Goal: Task Accomplishment & Management: Manage account settings

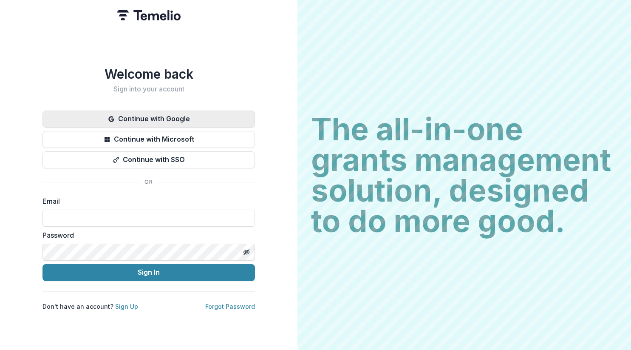
click at [223, 111] on button "Continue with Google" at bounding box center [149, 119] width 213 height 17
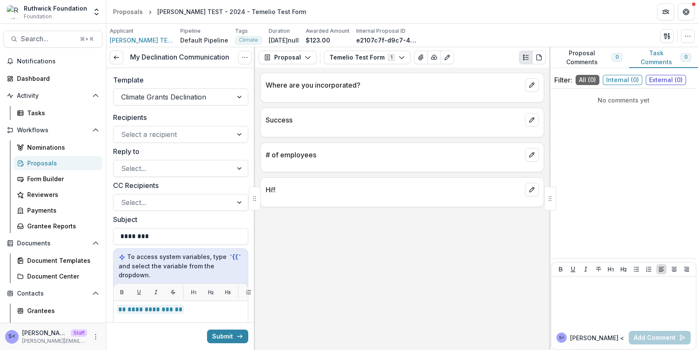
click at [197, 87] on div "Template Climate Grants Declination" at bounding box center [180, 90] width 135 height 31
click at [197, 91] on div at bounding box center [173, 97] width 104 height 12
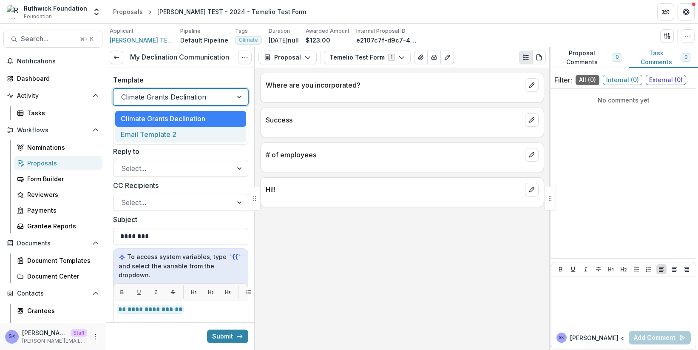
click at [180, 131] on div "Email Template 2" at bounding box center [180, 135] width 131 height 16
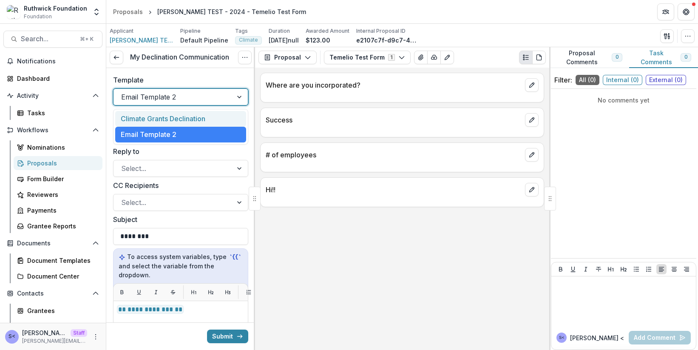
click at [189, 98] on div at bounding box center [173, 97] width 104 height 12
click at [186, 111] on div "Climate Grants Declination Email Template 2" at bounding box center [180, 127] width 135 height 36
click at [186, 115] on div "Climate Grants Declination" at bounding box center [180, 119] width 131 height 16
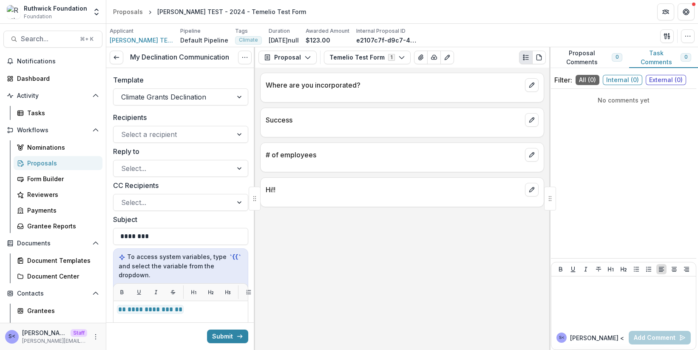
click at [193, 79] on label "Template" at bounding box center [178, 80] width 130 height 10
click at [123, 92] on input "Template" at bounding box center [122, 97] width 2 height 10
click at [190, 96] on div at bounding box center [173, 97] width 104 height 12
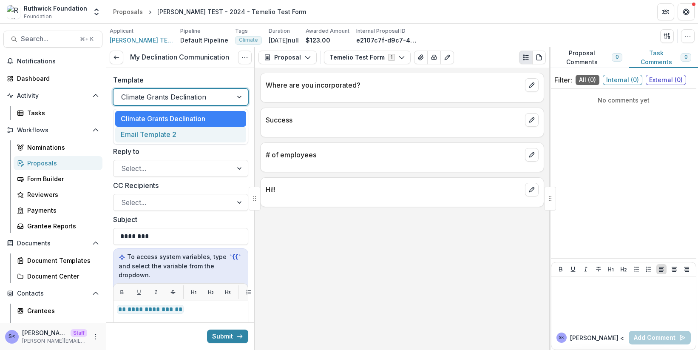
click at [179, 136] on div "Email Template 2" at bounding box center [180, 135] width 131 height 16
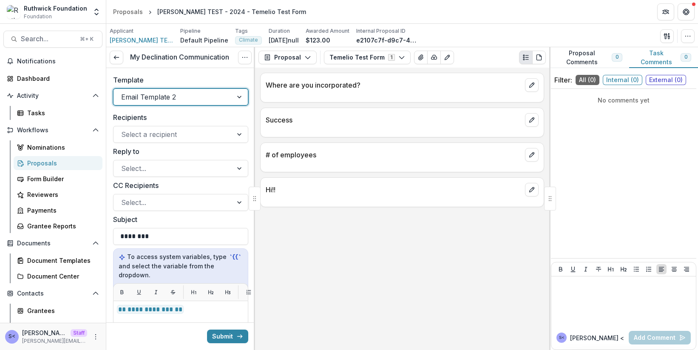
click at [201, 72] on div "Template option Email Template 2, selected. Email Template 2" at bounding box center [180, 90] width 149 height 44
click at [197, 92] on div at bounding box center [173, 97] width 104 height 12
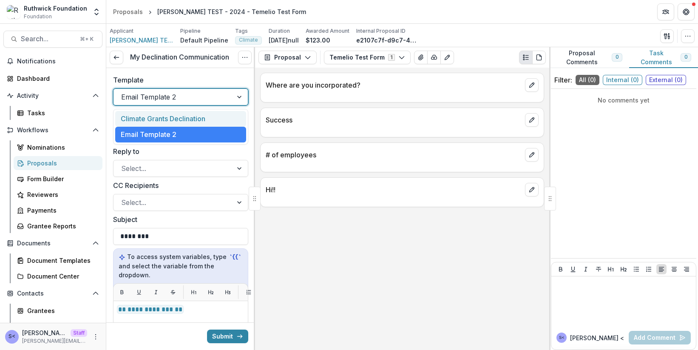
click at [194, 113] on div "Climate Grants Declination" at bounding box center [180, 119] width 131 height 16
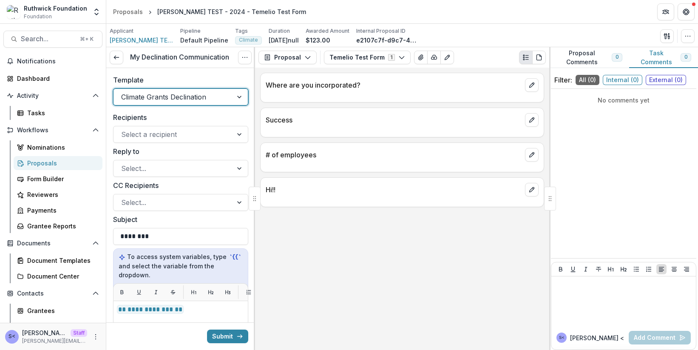
click at [199, 77] on label "Template" at bounding box center [178, 80] width 130 height 10
click at [123, 92] on input "Template" at bounding box center [122, 97] width 2 height 10
click at [198, 97] on div at bounding box center [173, 97] width 104 height 12
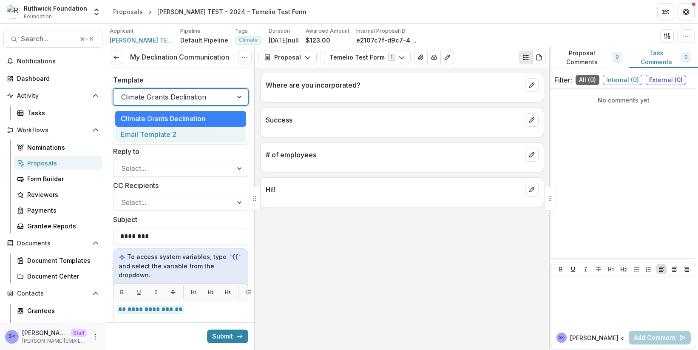
click at [183, 136] on div "Email Template 2" at bounding box center [180, 135] width 131 height 16
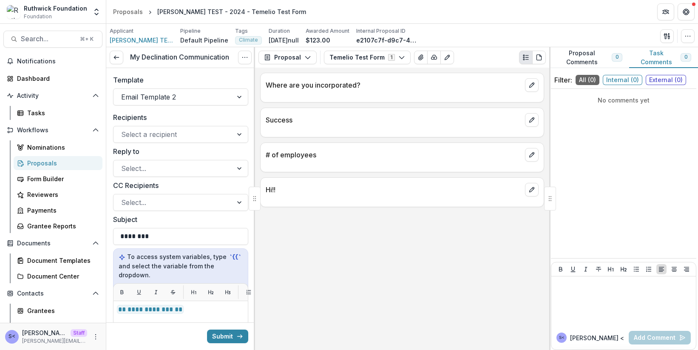
click at [452, 17] on header "Proposals [PERSON_NAME] TEST - 2024 - Temelio Test Form" at bounding box center [402, 11] width 592 height 23
click at [172, 98] on div at bounding box center [173, 97] width 104 height 12
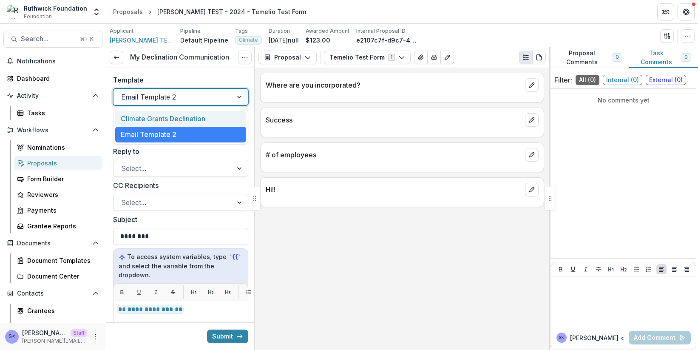
click at [172, 125] on div "Climate Grants Declination" at bounding box center [180, 119] width 131 height 16
click at [179, 102] on div at bounding box center [173, 97] width 104 height 12
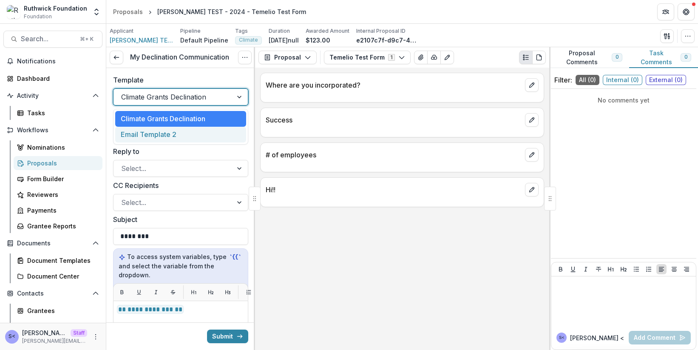
click at [173, 131] on div "Email Template 2" at bounding box center [180, 135] width 131 height 16
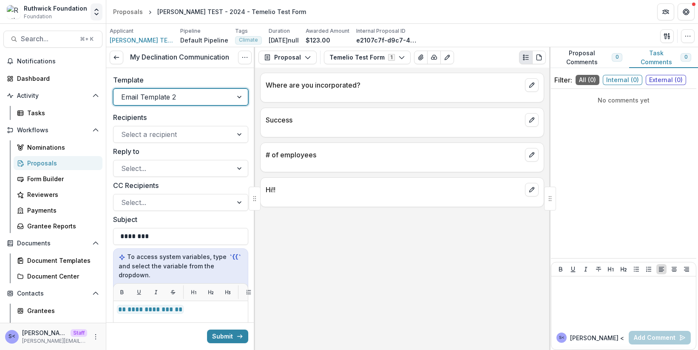
click at [95, 8] on icon "Open entity switcher" at bounding box center [96, 12] width 9 height 9
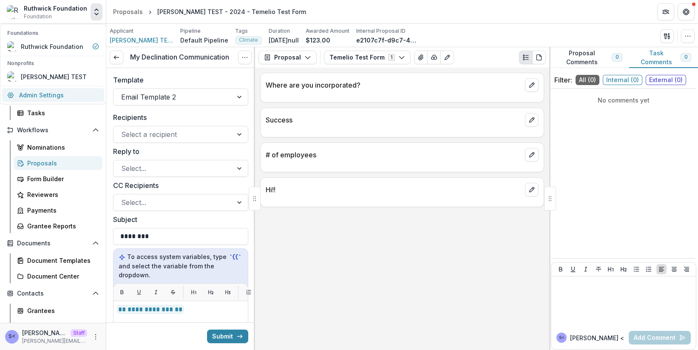
click at [48, 90] on link "Admin Settings" at bounding box center [53, 95] width 102 height 14
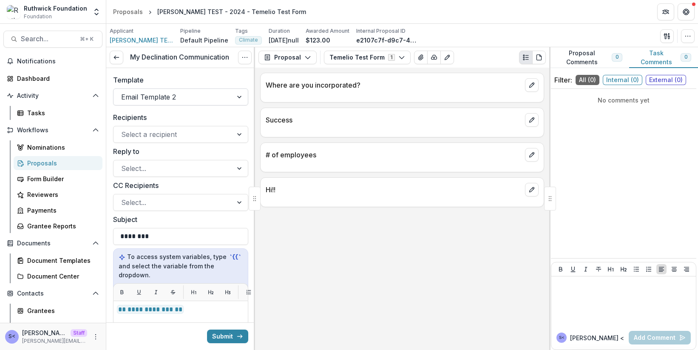
click at [182, 99] on div at bounding box center [173, 97] width 104 height 12
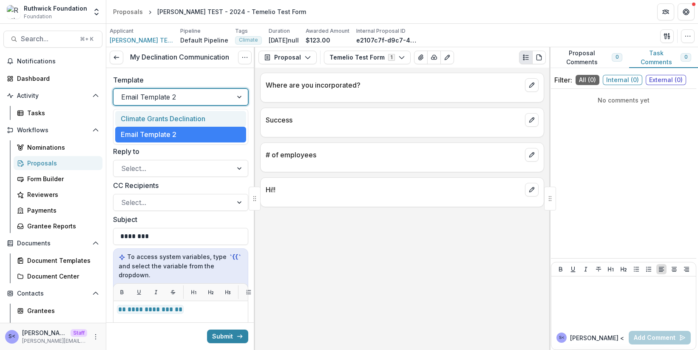
click at [170, 115] on div "Climate Grants Declination" at bounding box center [180, 119] width 131 height 16
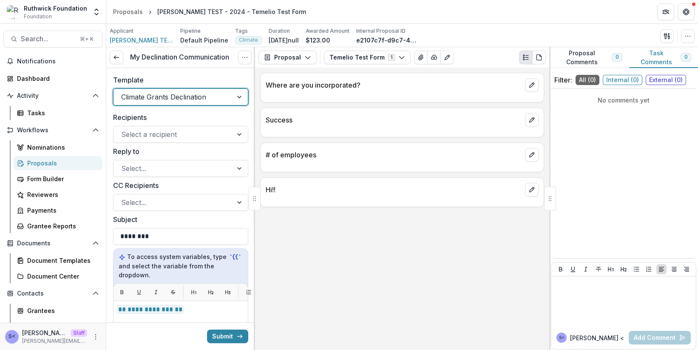
click at [176, 100] on div at bounding box center [173, 97] width 104 height 12
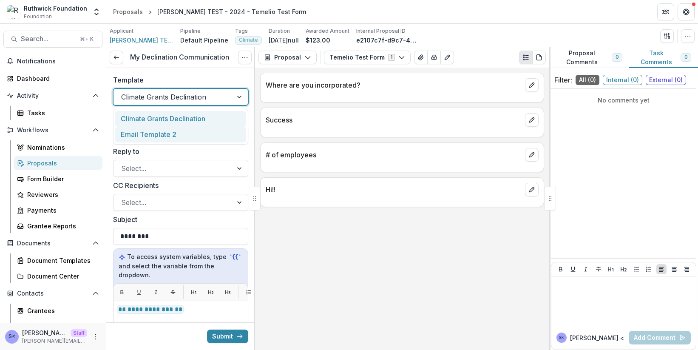
click at [171, 127] on div "Email Template 2" at bounding box center [180, 135] width 131 height 16
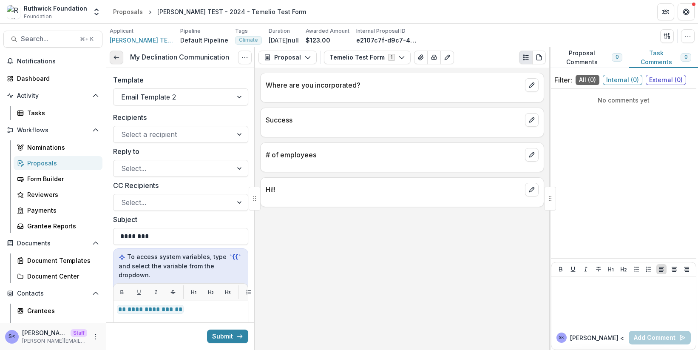
click at [120, 60] on link at bounding box center [117, 58] width 14 height 14
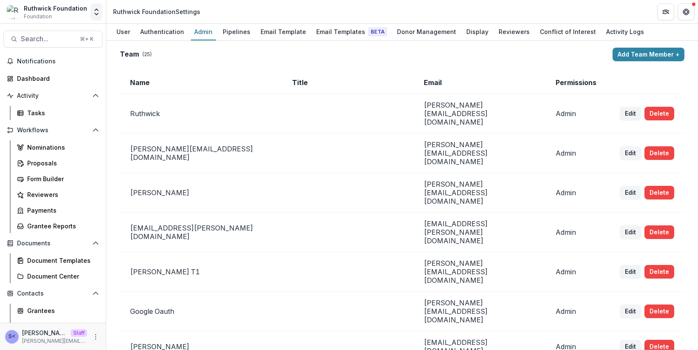
click at [96, 9] on icon "Open entity switcher" at bounding box center [96, 12] width 9 height 9
click at [167, 48] on div "Team ( 25 ) Add Team Member +" at bounding box center [402, 55] width 565 height 14
click at [60, 93] on span "Activity" at bounding box center [53, 95] width 72 height 7
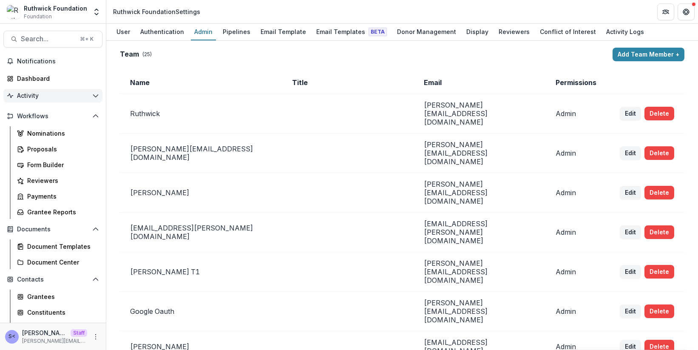
click at [60, 93] on span "Activity" at bounding box center [53, 95] width 72 height 7
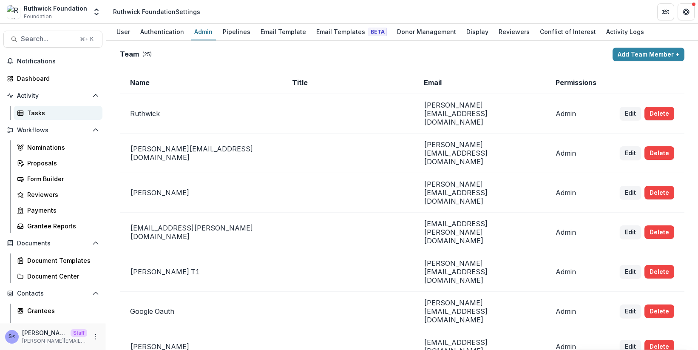
click at [57, 107] on link "Tasks" at bounding box center [58, 113] width 89 height 14
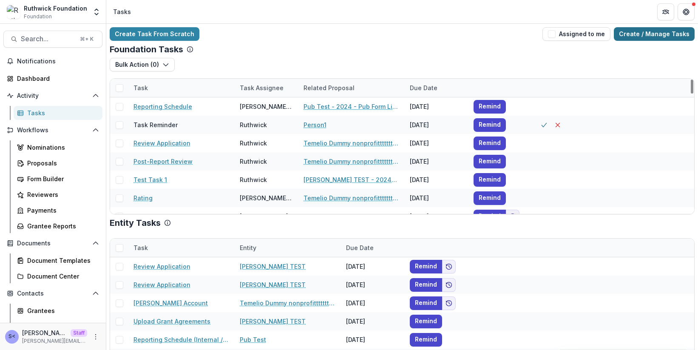
click at [645, 32] on link "Create / Manage Tasks" at bounding box center [654, 34] width 81 height 14
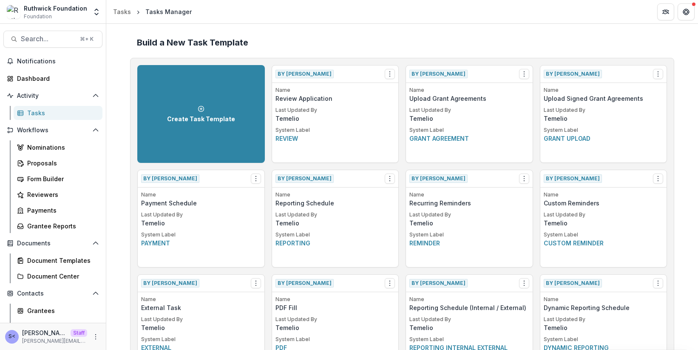
scroll to position [1291, 0]
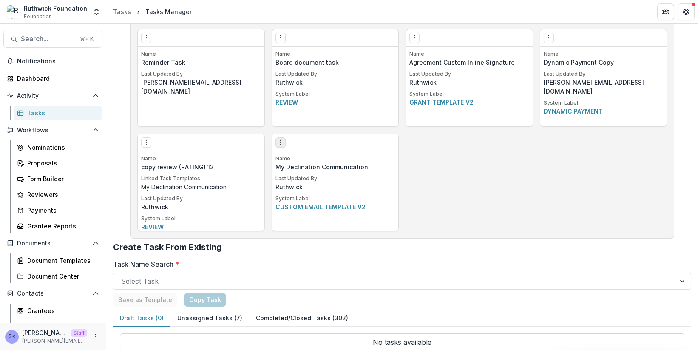
click at [277, 140] on icon "Options" at bounding box center [280, 142] width 7 height 7
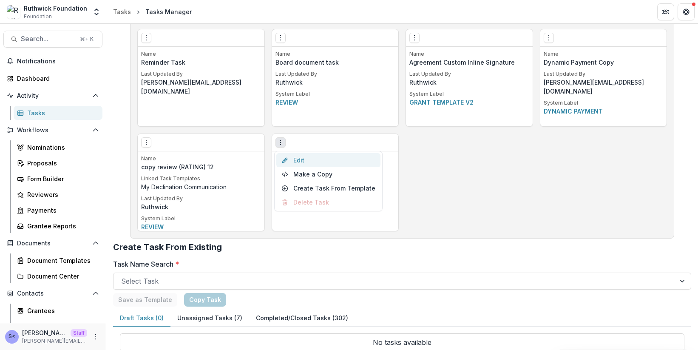
click at [289, 158] on link "Edit" at bounding box center [328, 160] width 104 height 14
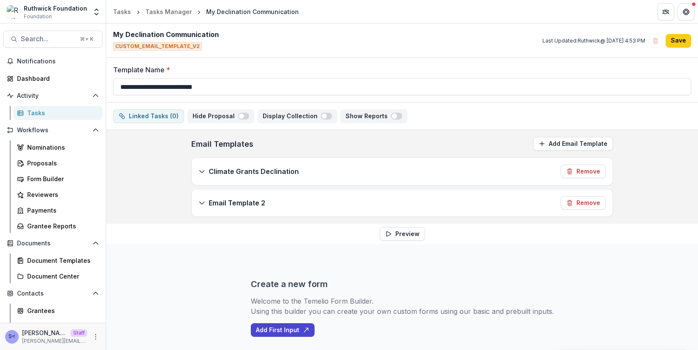
click at [251, 200] on p "Email Template 2" at bounding box center [237, 203] width 57 height 10
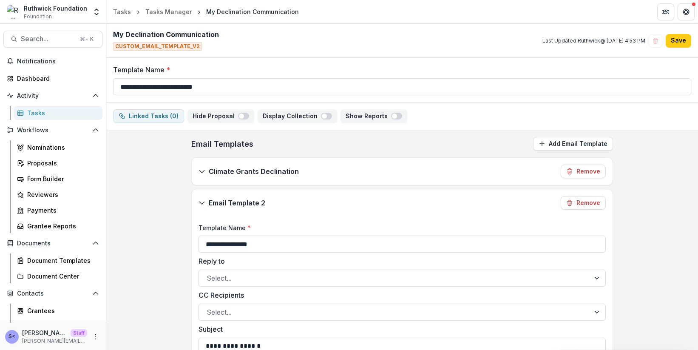
click at [258, 173] on p "Climate Grants Declination" at bounding box center [254, 171] width 90 height 10
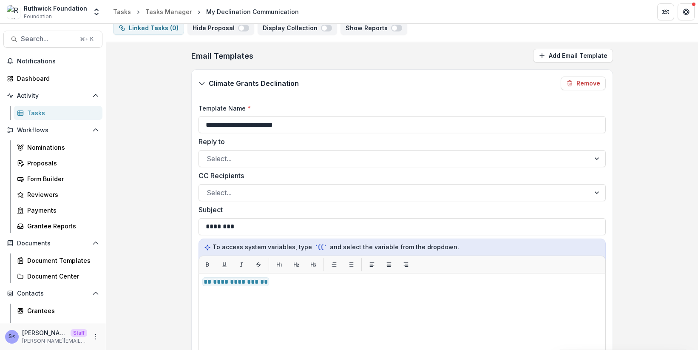
scroll to position [76, 0]
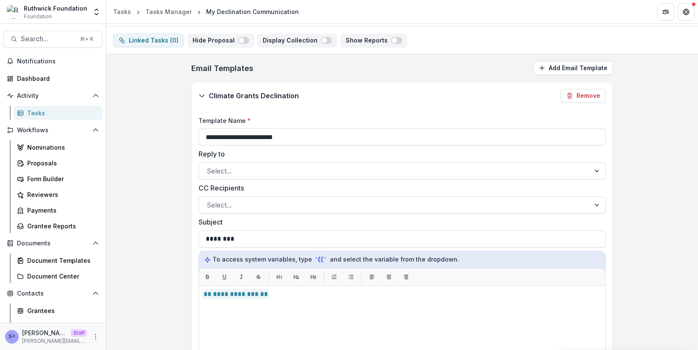
click at [199, 96] on icon at bounding box center [202, 95] width 7 height 7
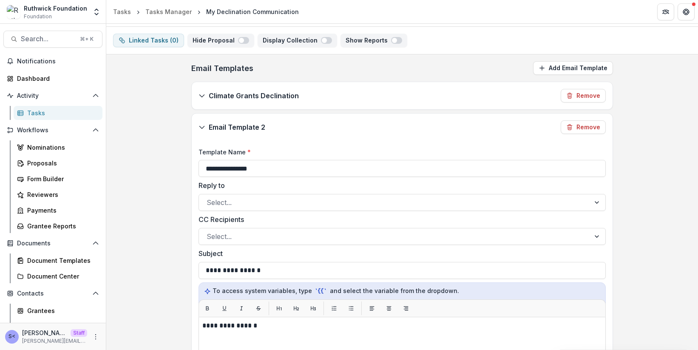
click at [199, 125] on icon at bounding box center [202, 127] width 7 height 7
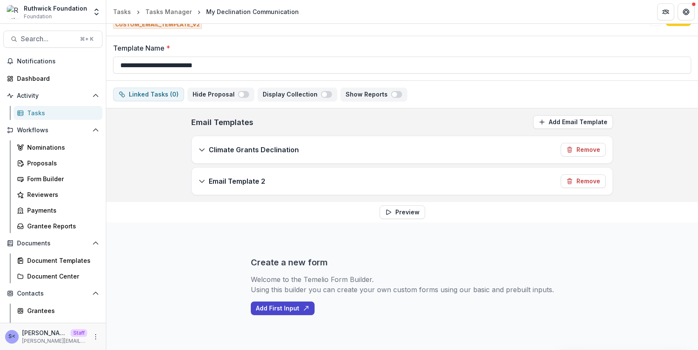
scroll to position [0, 0]
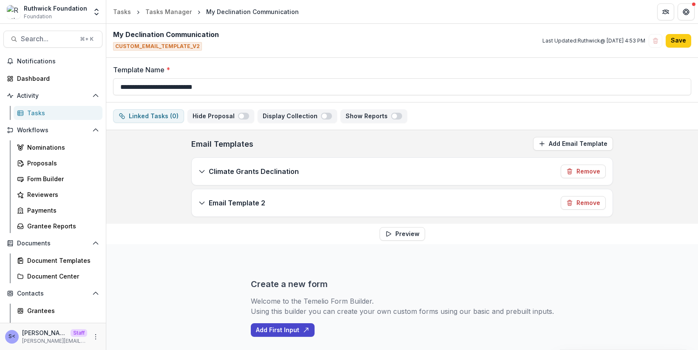
click at [174, 49] on span "CUSTOM_EMAIL_TEMPLATE_V2" at bounding box center [157, 46] width 89 height 9
copy span "CUSTOM_EMAIL_TEMPLATE_V2"
click at [261, 83] on input "**********" at bounding box center [402, 86] width 578 height 17
click at [402, 182] on div "Climate Grants Declination Remove" at bounding box center [402, 171] width 421 height 27
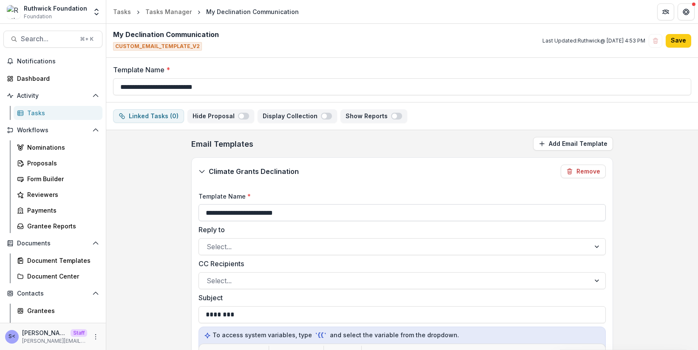
click at [330, 216] on input "**********" at bounding box center [402, 212] width 407 height 17
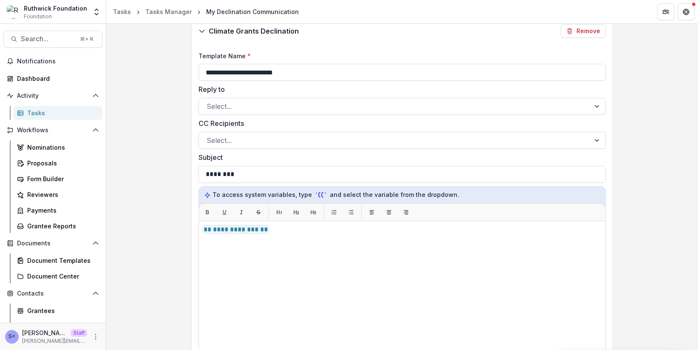
scroll to position [272, 0]
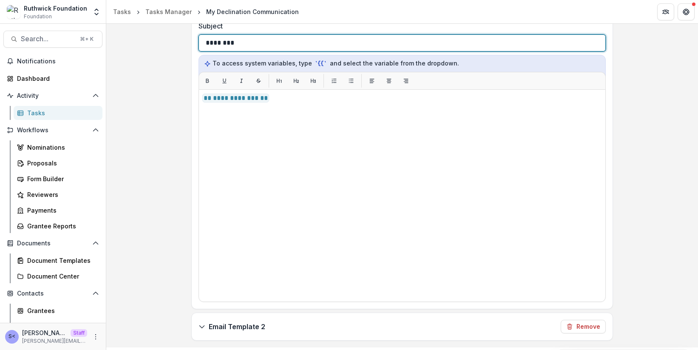
click at [286, 47] on div "********" at bounding box center [402, 43] width 393 height 16
copy p "********"
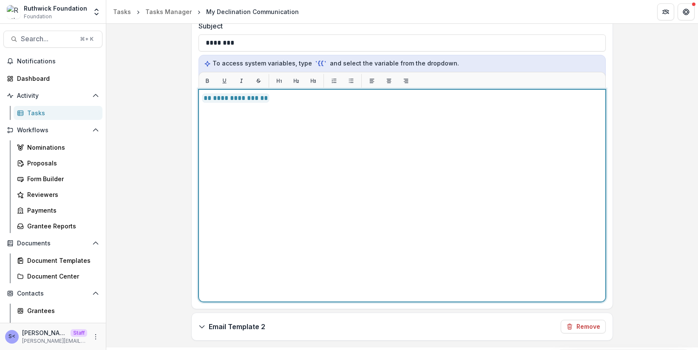
click at [296, 176] on div "**********" at bounding box center [402, 195] width 400 height 205
copy p "**********"
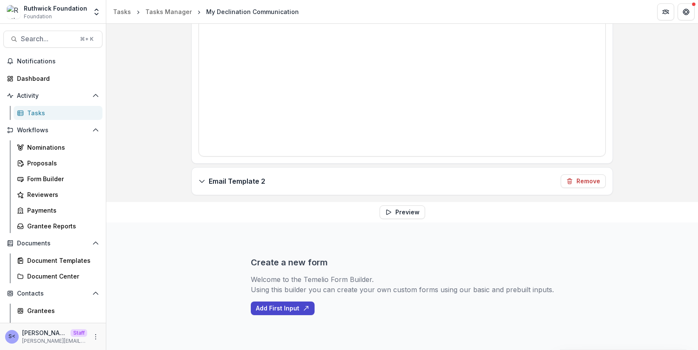
click at [233, 179] on p "Email Template 2" at bounding box center [237, 181] width 57 height 10
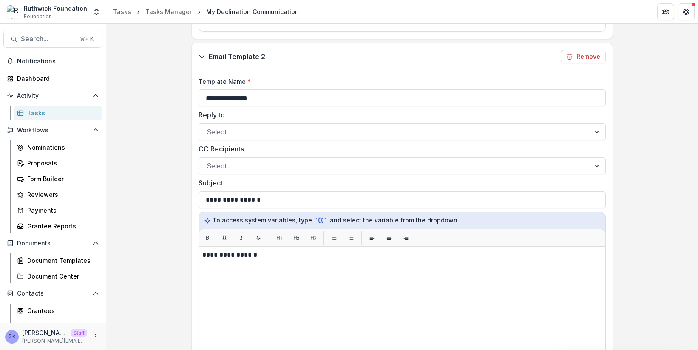
scroll to position [555, 0]
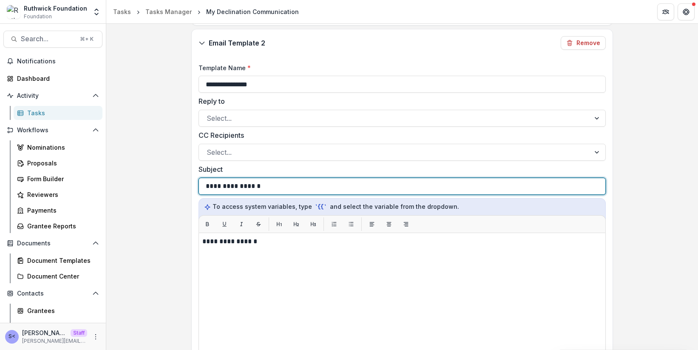
click at [238, 180] on div "**********" at bounding box center [402, 186] width 393 height 16
copy p "**********"
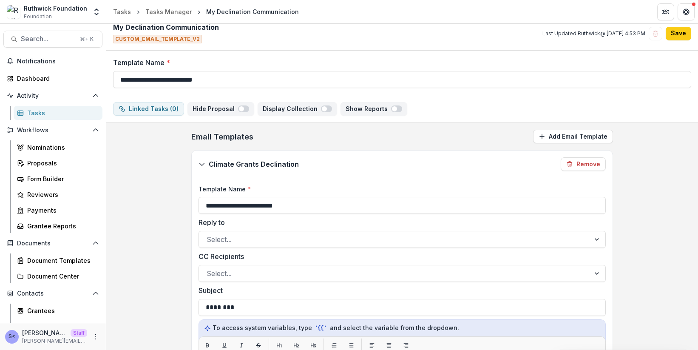
scroll to position [0, 0]
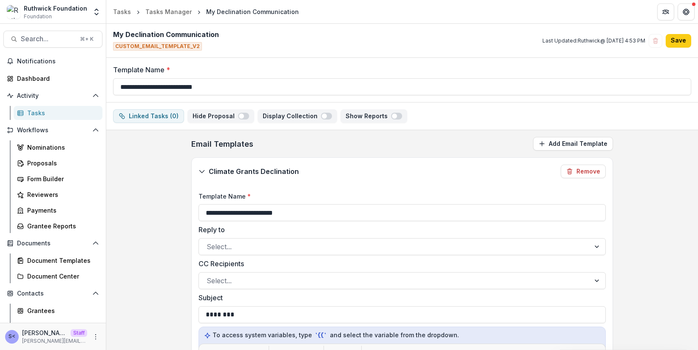
click at [258, 171] on p "Climate Grants Declination" at bounding box center [254, 171] width 90 height 10
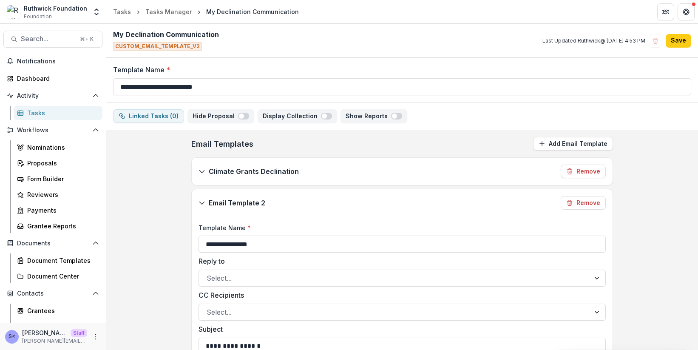
click at [242, 201] on p "Email Template 2" at bounding box center [237, 203] width 57 height 10
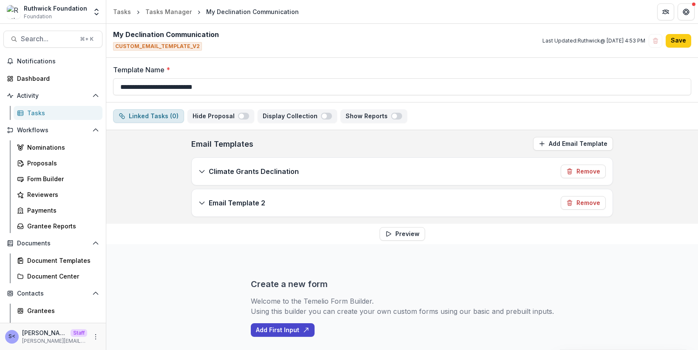
click at [153, 117] on button "Linked Tasks ( 0 )" at bounding box center [148, 116] width 71 height 14
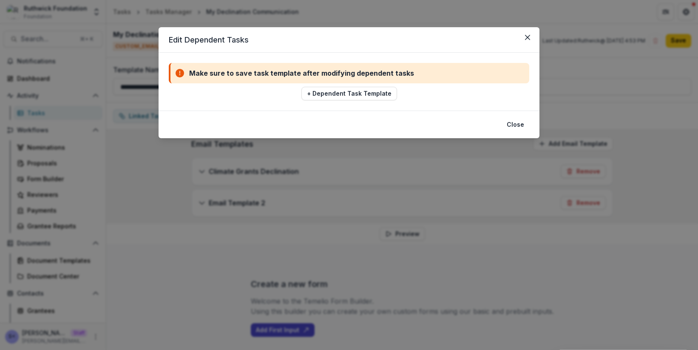
click at [166, 157] on div "Edit Dependent Tasks Make sure to save task template after modifying dependent …" at bounding box center [349, 175] width 698 height 350
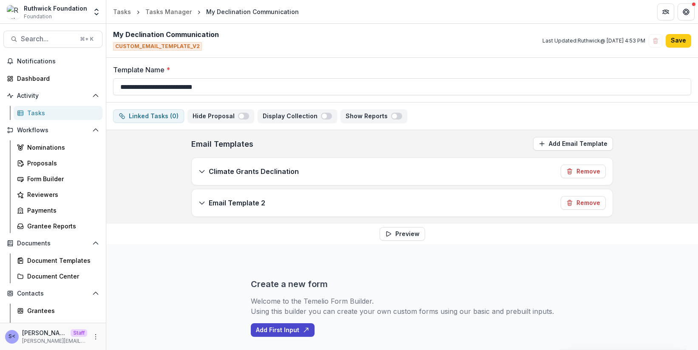
click at [180, 185] on div "**********" at bounding box center [402, 177] width 592 height 94
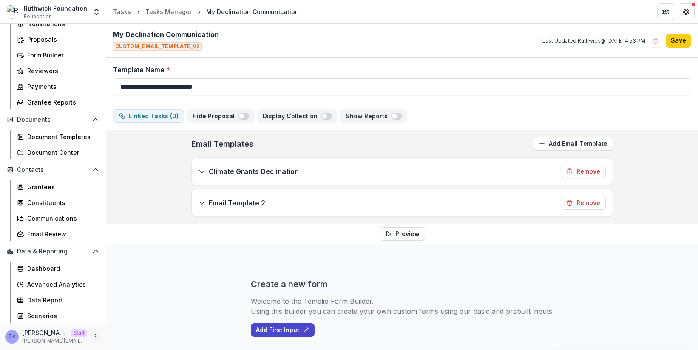
click at [94, 335] on icon "More" at bounding box center [95, 336] width 7 height 7
click at [109, 316] on icon at bounding box center [112, 318] width 7 height 7
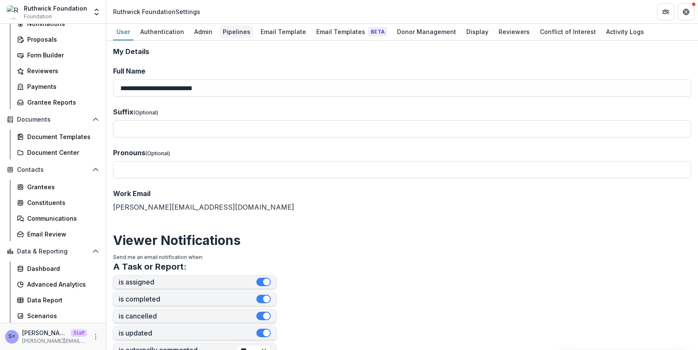
click at [232, 31] on div "Pipelines" at bounding box center [236, 32] width 34 height 12
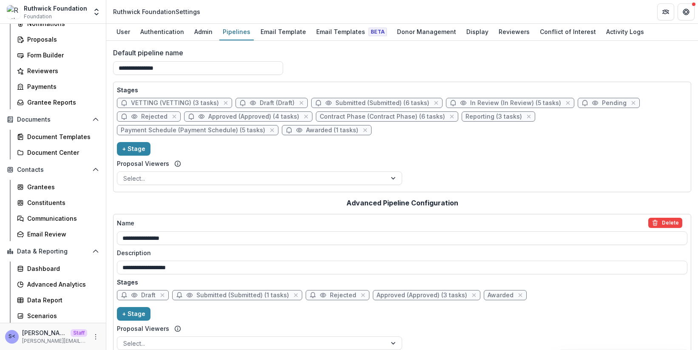
click at [344, 97] on div "Stages VETTING (VETTING) (3 tasks) Draft (Draft) Submitted (Submitted) (6 tasks…" at bounding box center [402, 136] width 571 height 103
click at [344, 102] on span "Submitted (Submitted) (6 tasks)" at bounding box center [382, 102] width 94 height 7
select select "*********"
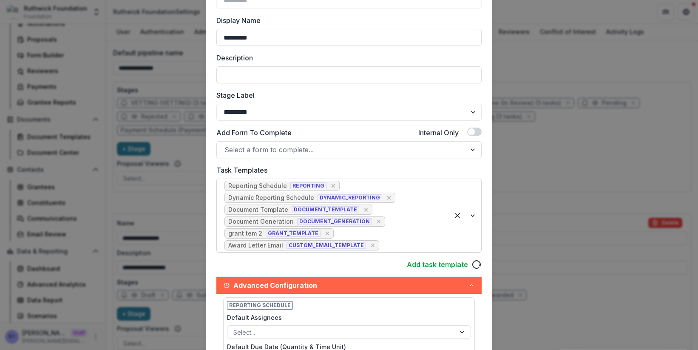
scroll to position [86, 0]
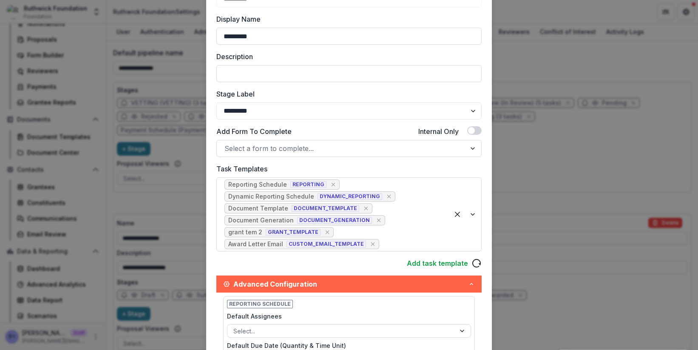
click at [535, 166] on div "Edit Stage Stage Name Rename ********* Display Name ********* Description Stage…" at bounding box center [349, 175] width 698 height 350
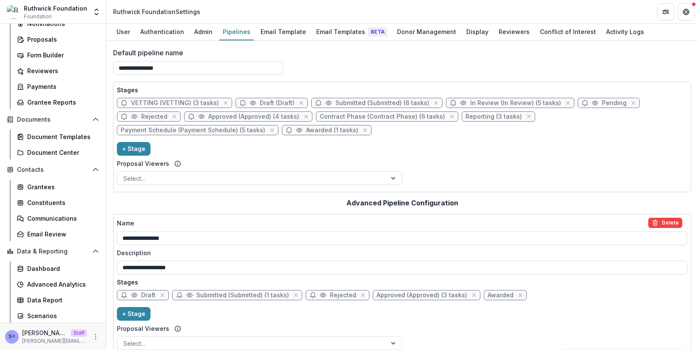
click at [354, 117] on span "Contract Phase (Contract Phase) (6 tasks)" at bounding box center [382, 116] width 125 height 7
select select "********"
select select
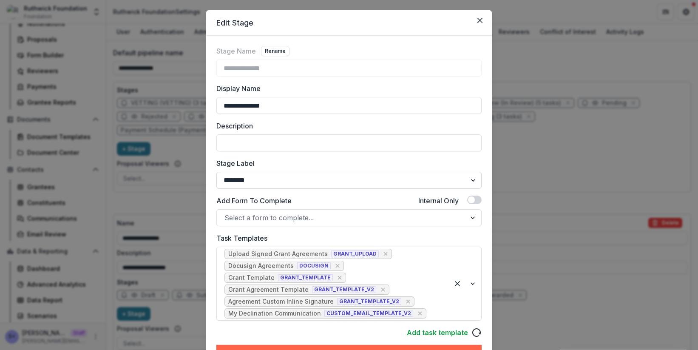
scroll to position [22, 0]
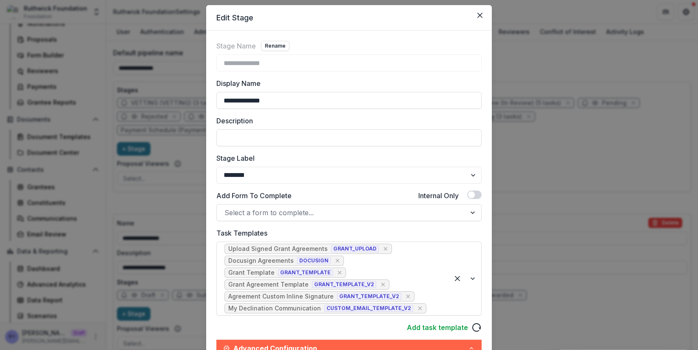
click at [171, 110] on div "**********" at bounding box center [349, 175] width 698 height 350
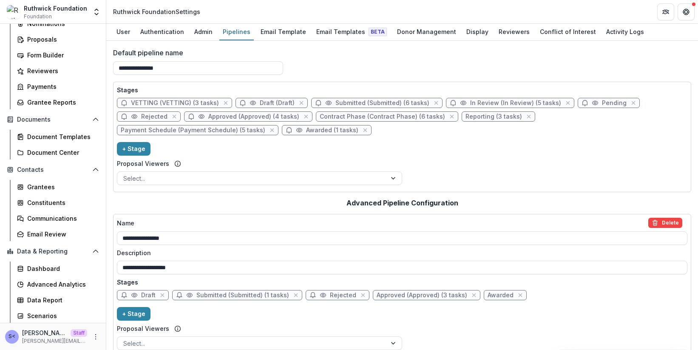
click at [478, 105] on span "In Review (In Review) (5 tasks)" at bounding box center [515, 102] width 91 height 7
select select "******"
select select "*****"
select select
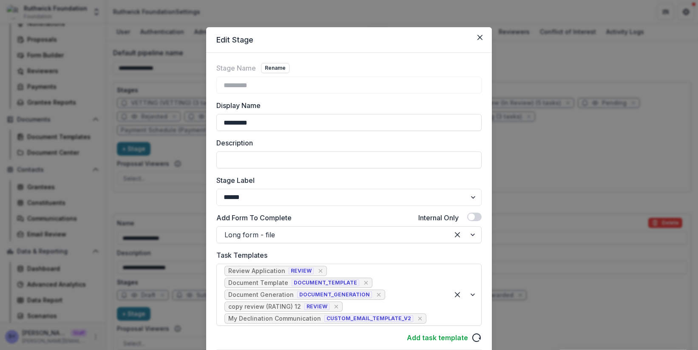
click at [551, 122] on div "Edit Stage Stage Name Rename ********* Display Name ********* Description Stage…" at bounding box center [349, 175] width 698 height 350
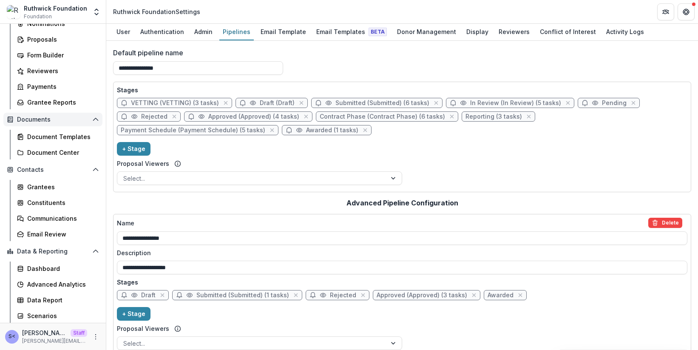
scroll to position [123, 0]
